Goal: Find specific page/section: Find specific page/section

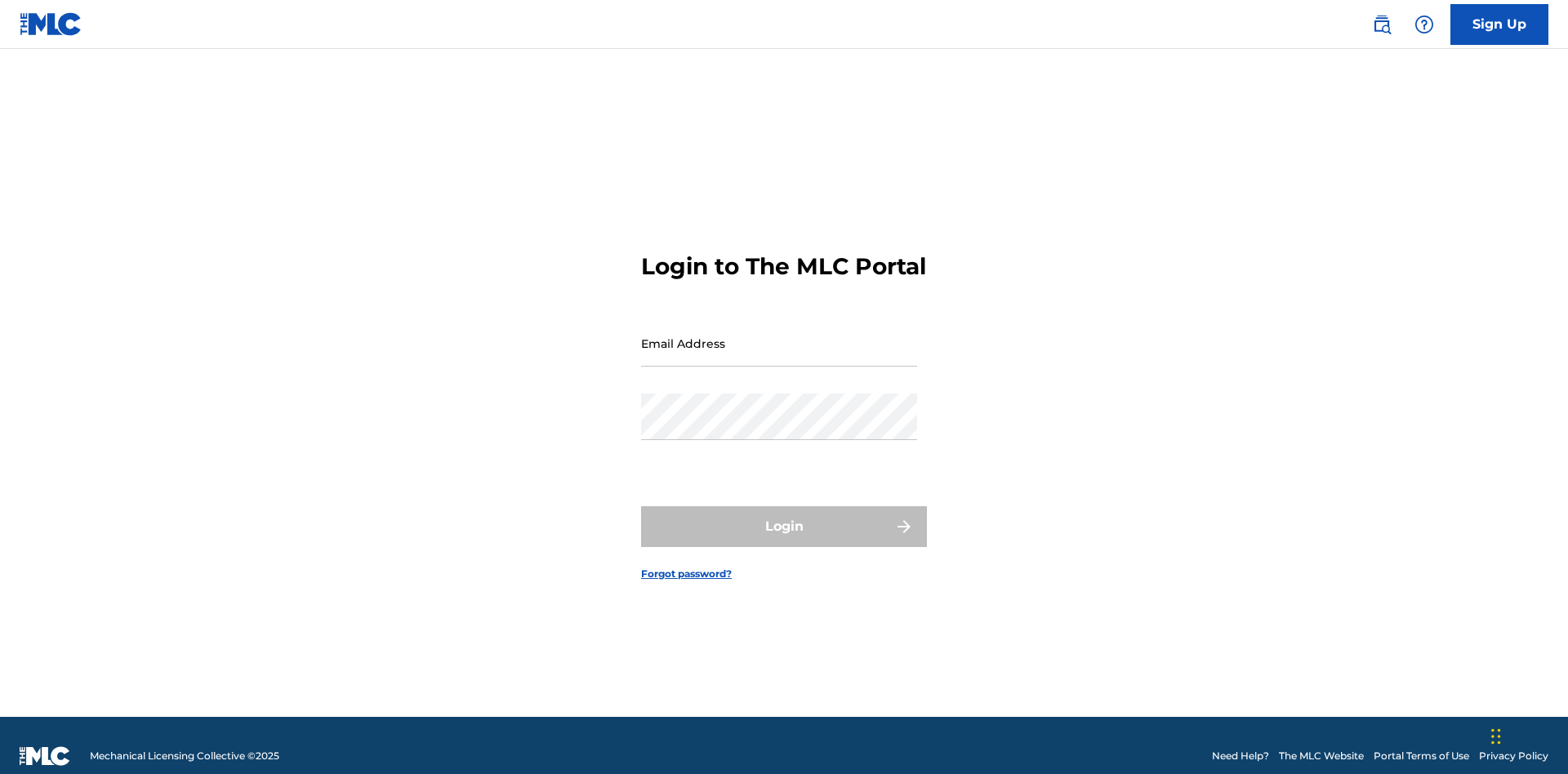
scroll to position [21, 0]
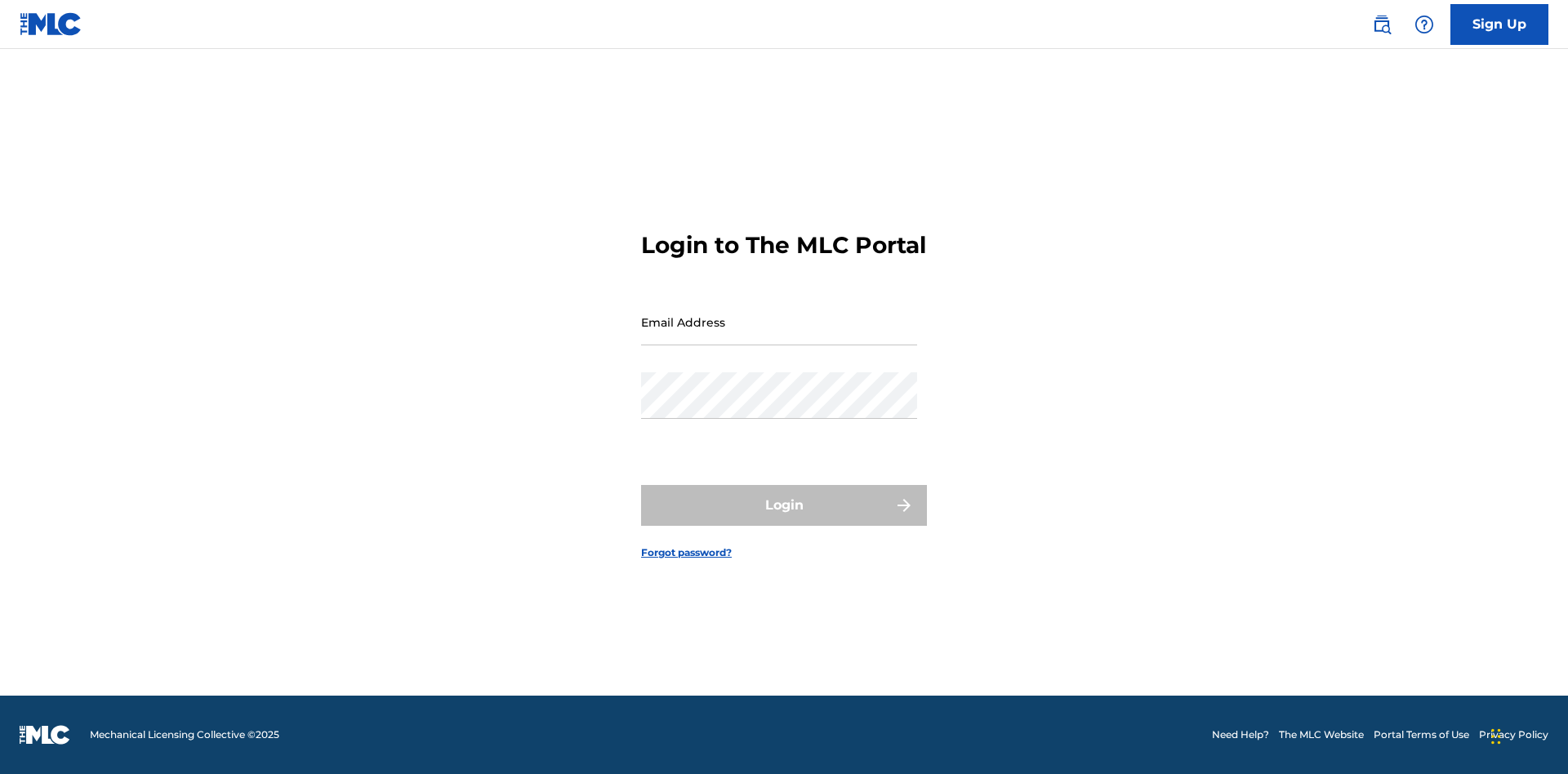
click at [779, 335] on input "Email Address" at bounding box center [778, 322] width 276 height 47
type input "[PERSON_NAME][EMAIL_ADDRESS][DOMAIN_NAME]"
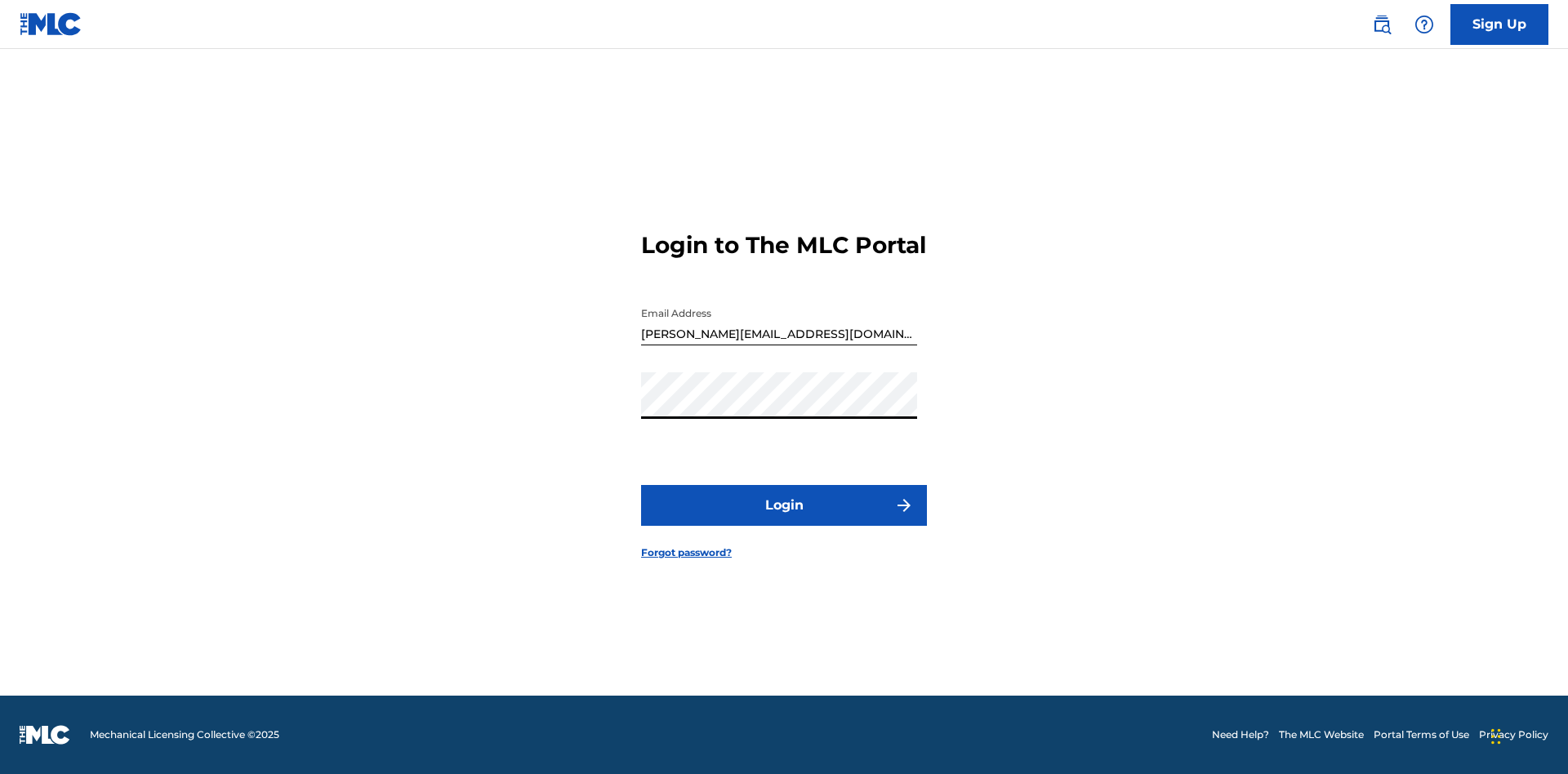
click at [784, 519] on button "Login" at bounding box center [784, 506] width 286 height 41
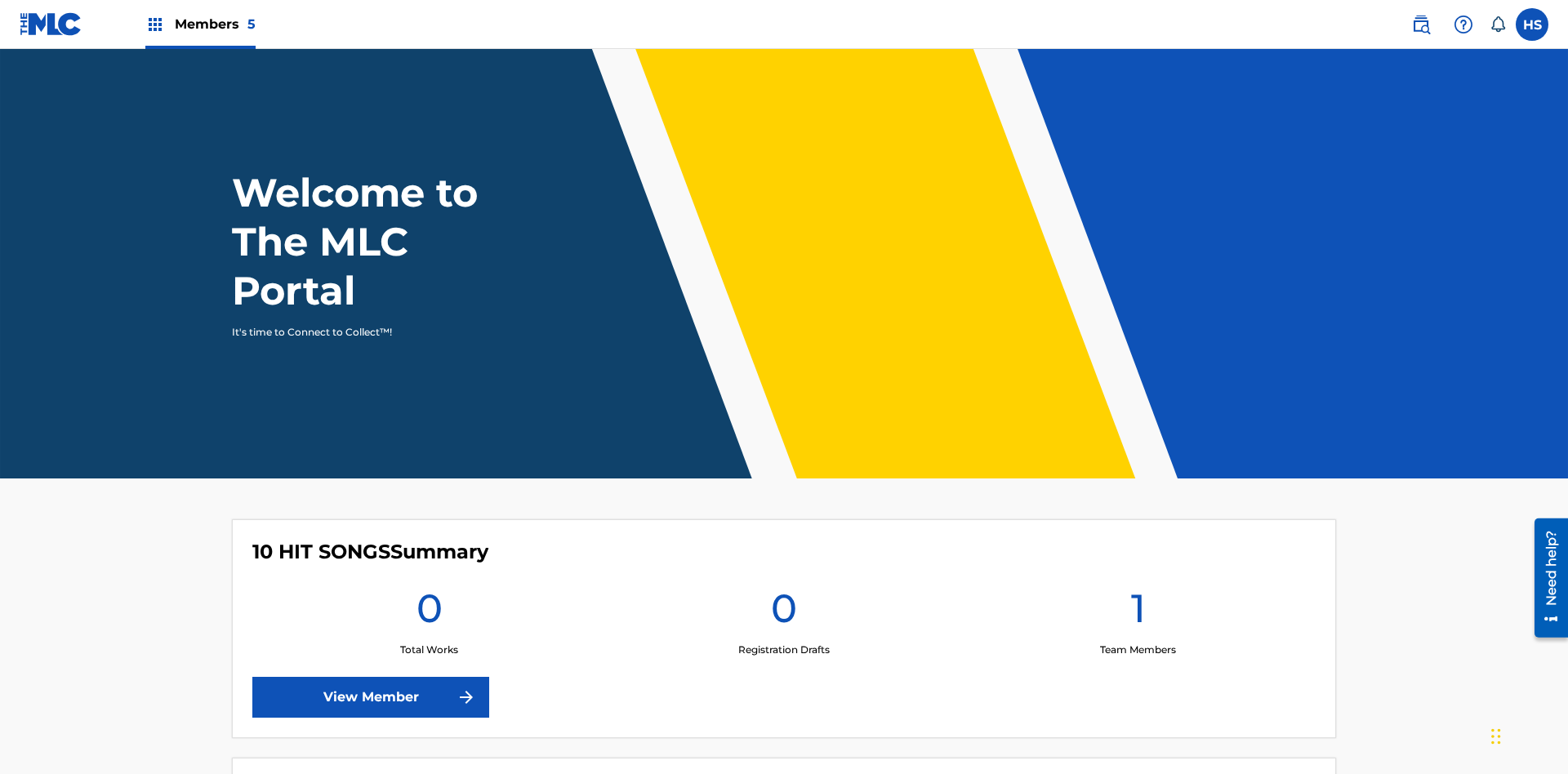
scroll to position [70, 0]
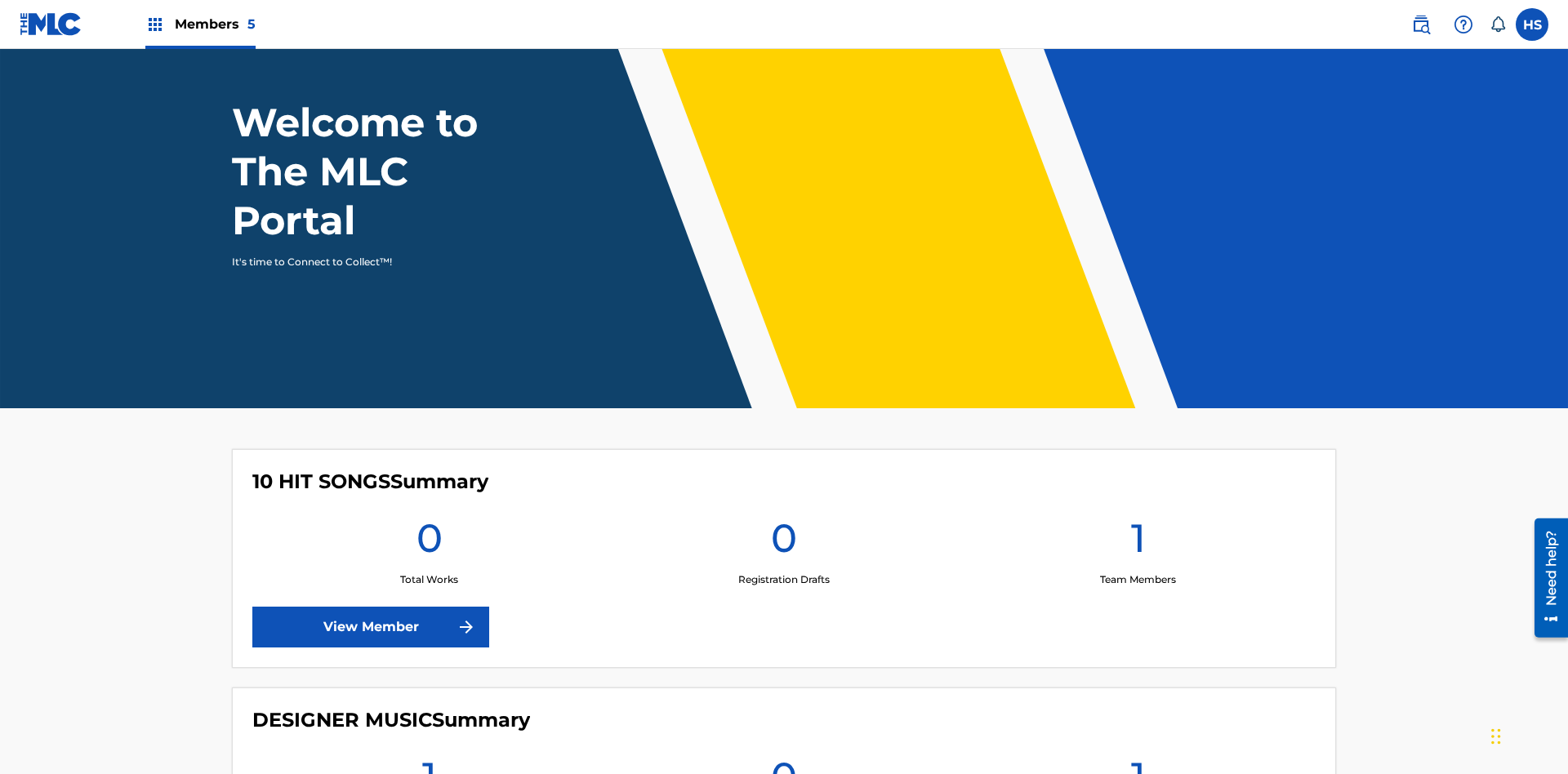
click at [371, 607] on link "View Member" at bounding box center [370, 627] width 237 height 41
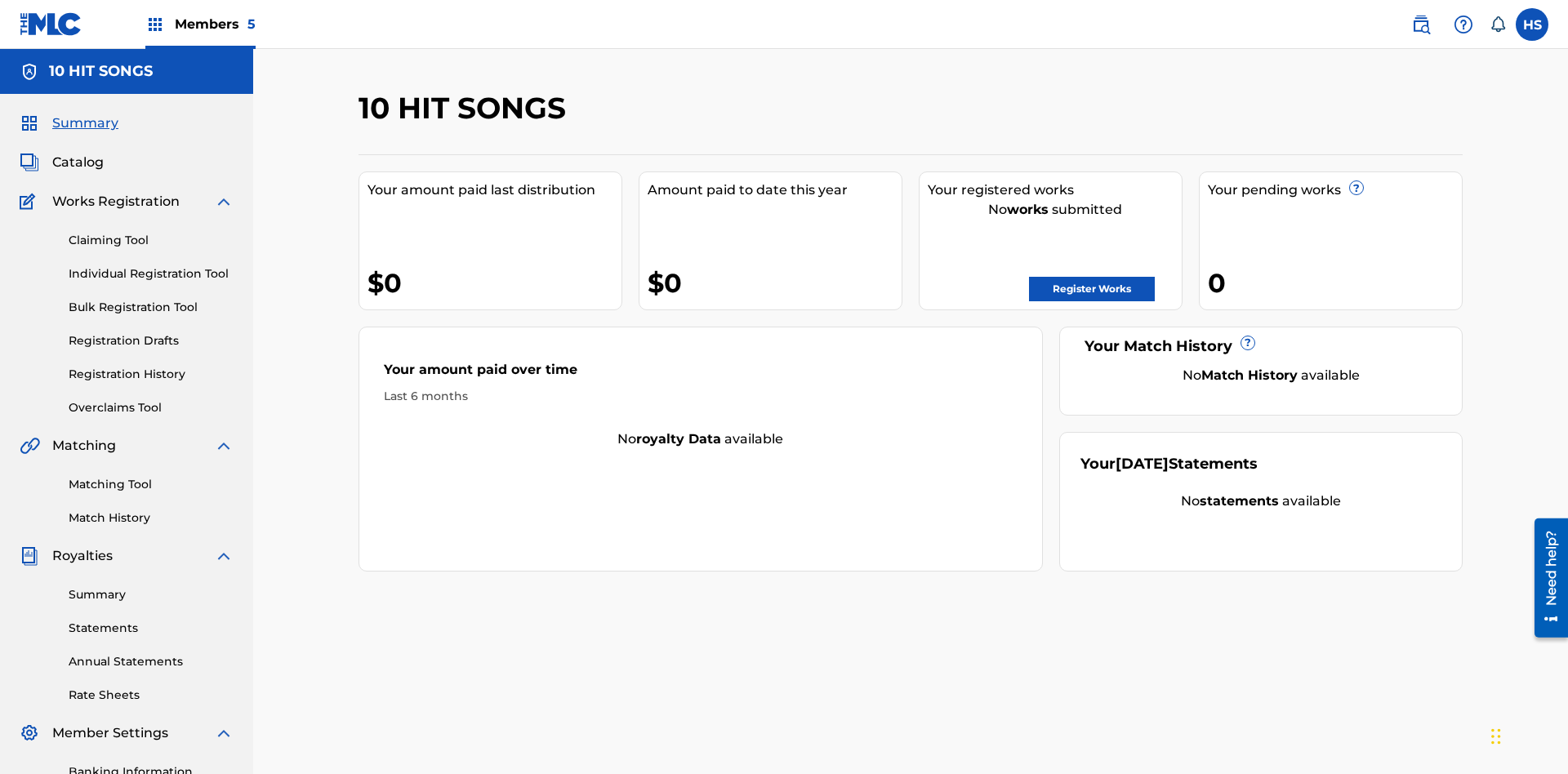
click at [200, 24] on span "Members 5" at bounding box center [215, 24] width 81 height 19
click at [218, 82] on img at bounding box center [218, 82] width 33 height 32
